Goal: Transaction & Acquisition: Download file/media

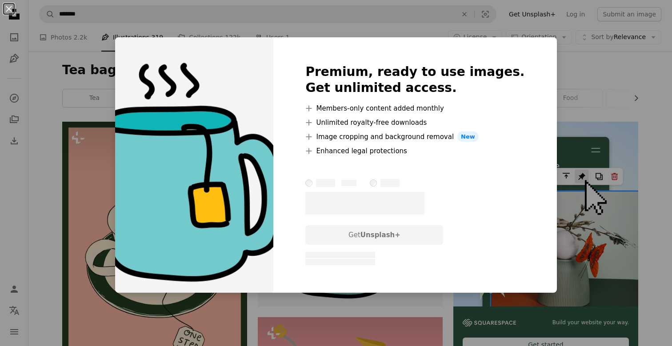
scroll to position [61, 0]
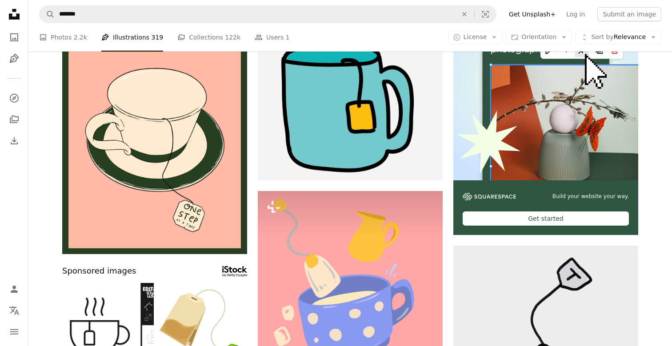
scroll to position [108, 0]
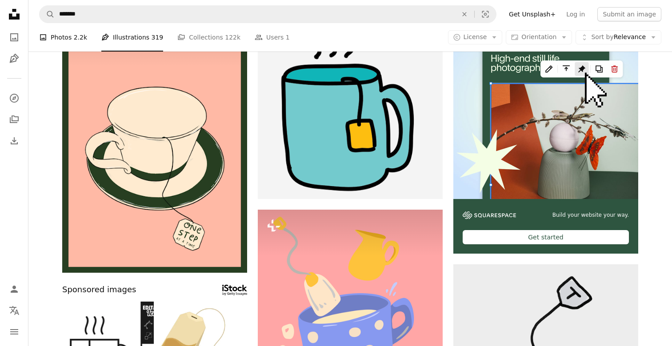
click at [75, 41] on span "2.2k" at bounding box center [80, 37] width 13 height 10
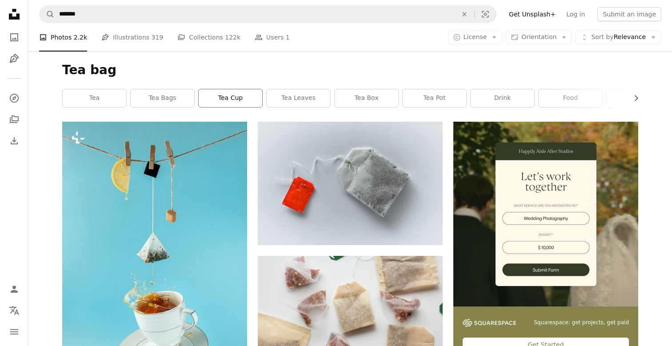
click at [209, 97] on link "tea cup" at bounding box center [231, 98] width 64 height 18
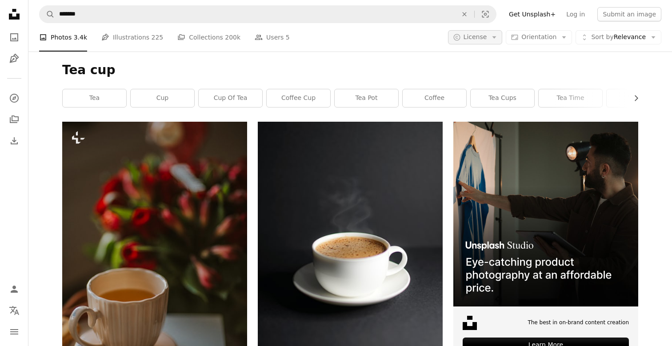
click at [482, 43] on button "A copyright icon © License Arrow down" at bounding box center [475, 37] width 55 height 14
click at [475, 109] on span "Free" at bounding box center [498, 108] width 54 height 9
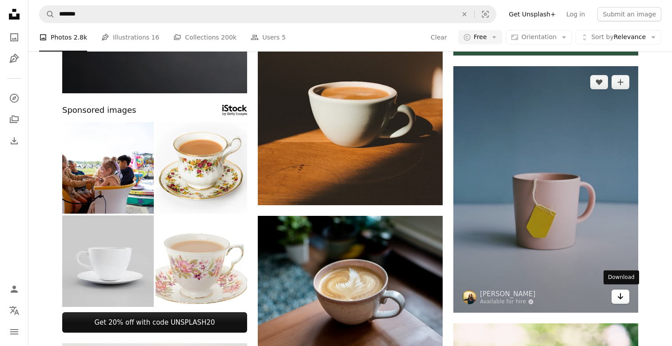
click at [620, 295] on icon "Download" at bounding box center [621, 296] width 6 height 6
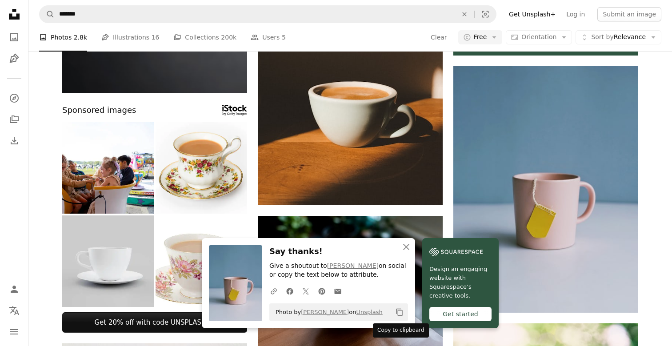
click at [399, 316] on icon "Copy to clipboard" at bounding box center [399, 313] width 6 height 8
